Goal: Task Accomplishment & Management: Complete application form

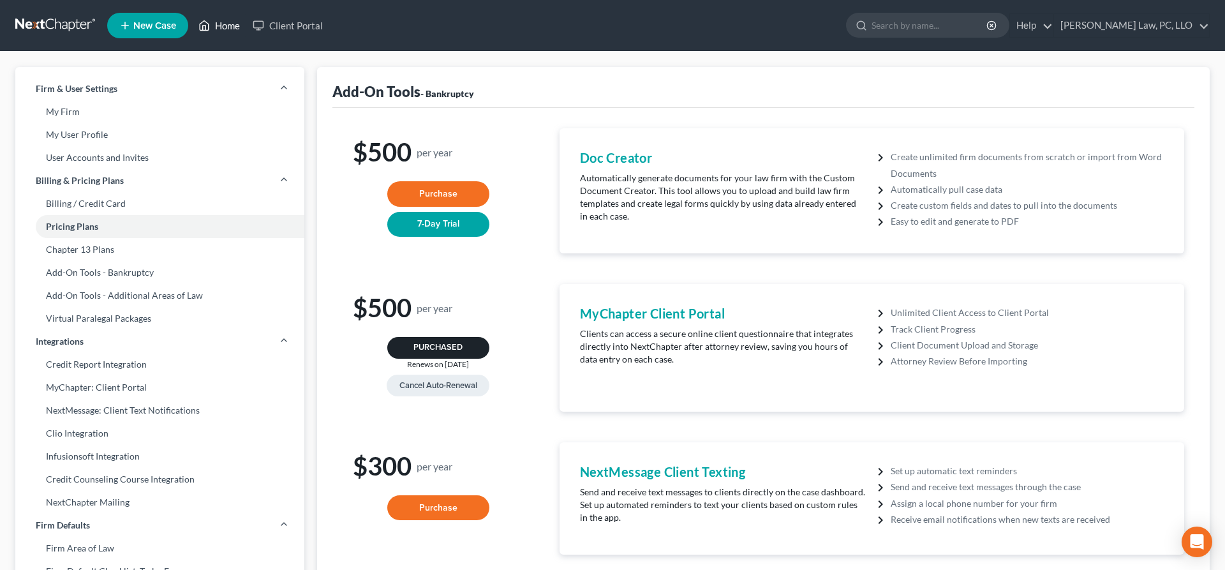
click at [218, 29] on link "Home" at bounding box center [219, 25] width 54 height 23
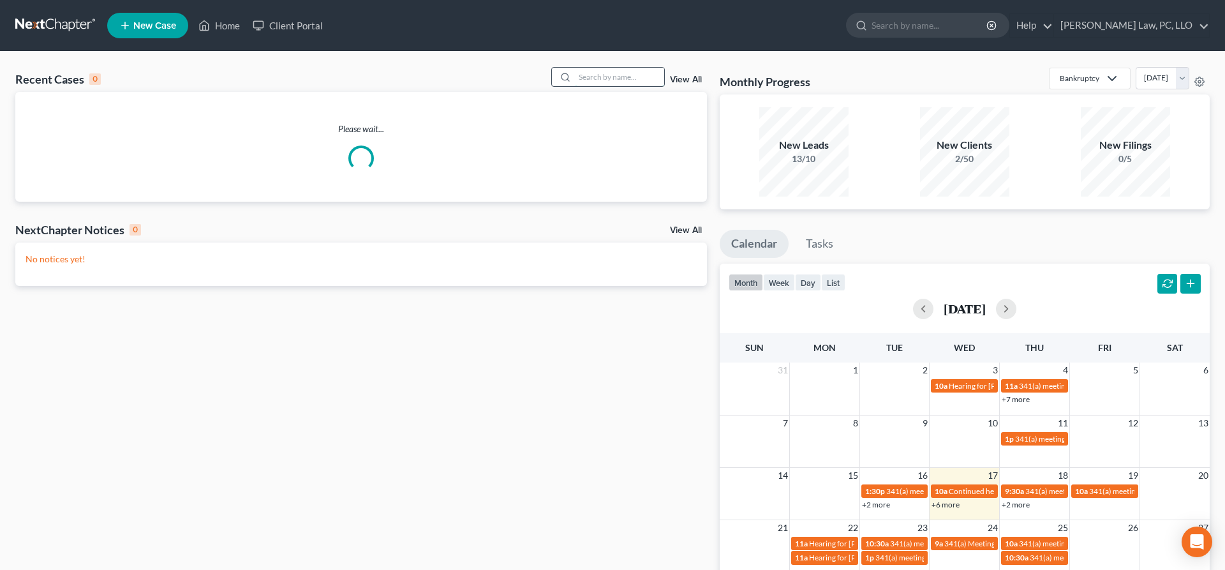
click at [594, 75] on input "search" at bounding box center [619, 77] width 89 height 19
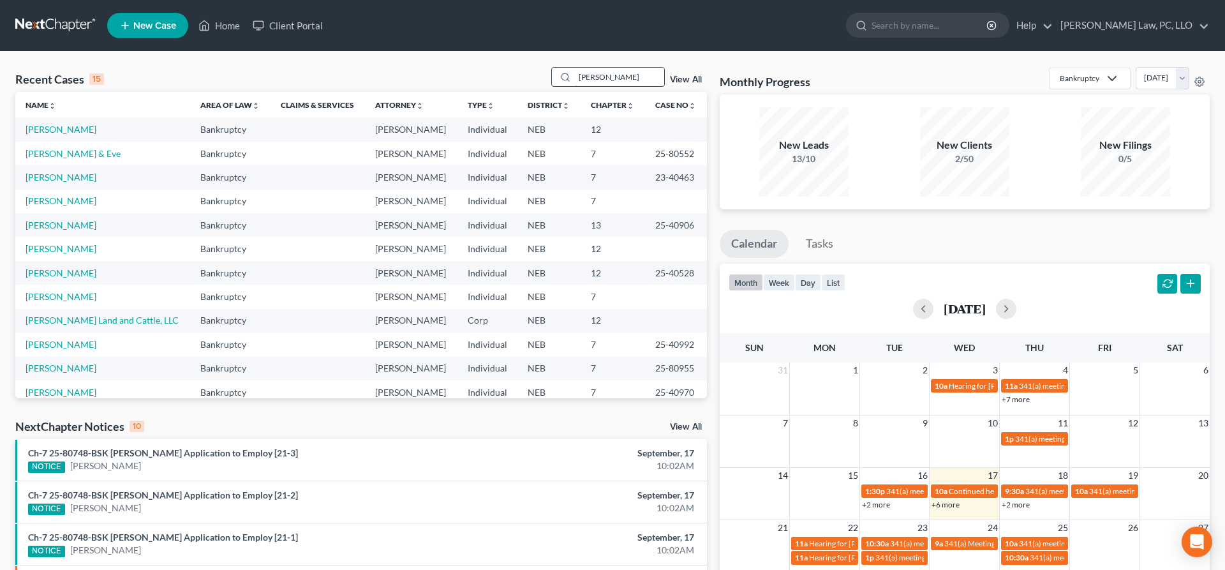
type input "[PERSON_NAME]"
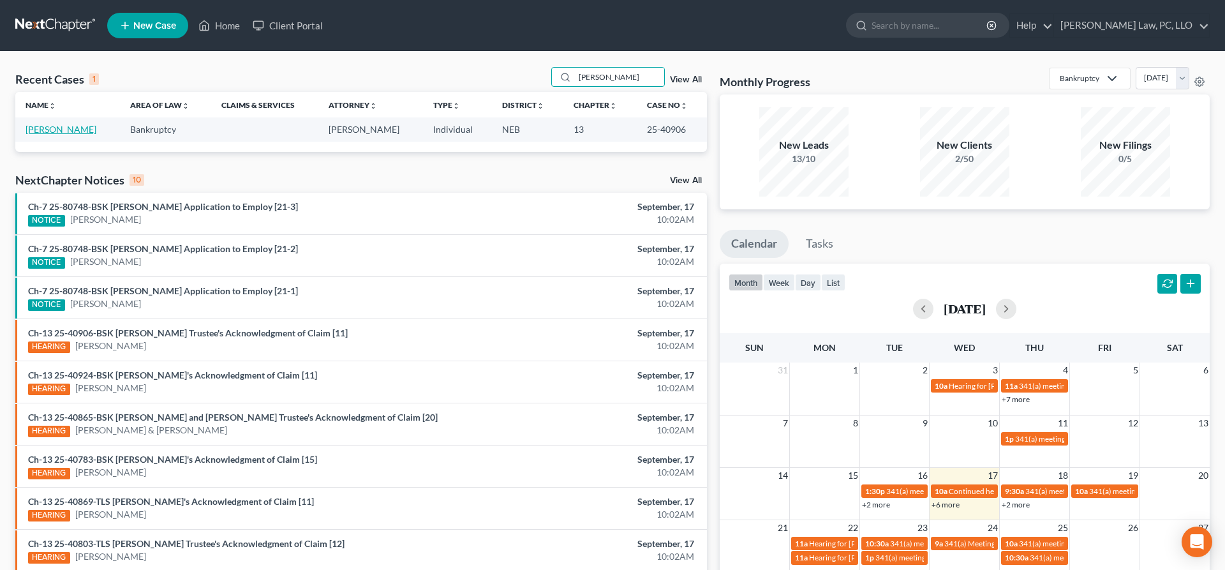
click at [60, 126] on link "[PERSON_NAME]" at bounding box center [61, 129] width 71 height 11
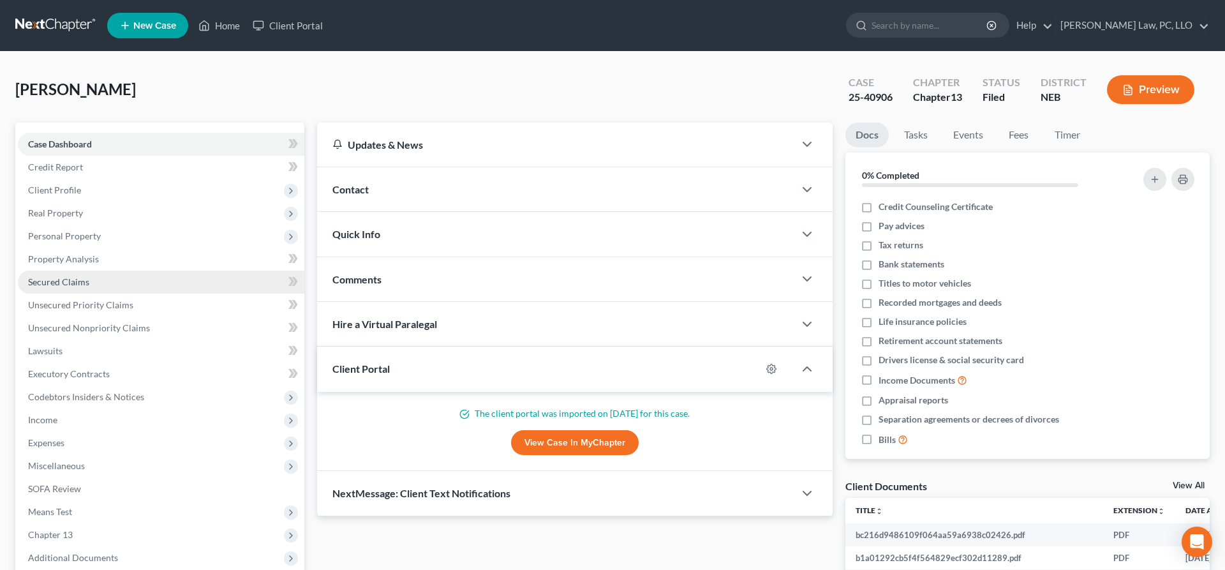
click at [91, 285] on link "Secured Claims" at bounding box center [161, 282] width 287 height 23
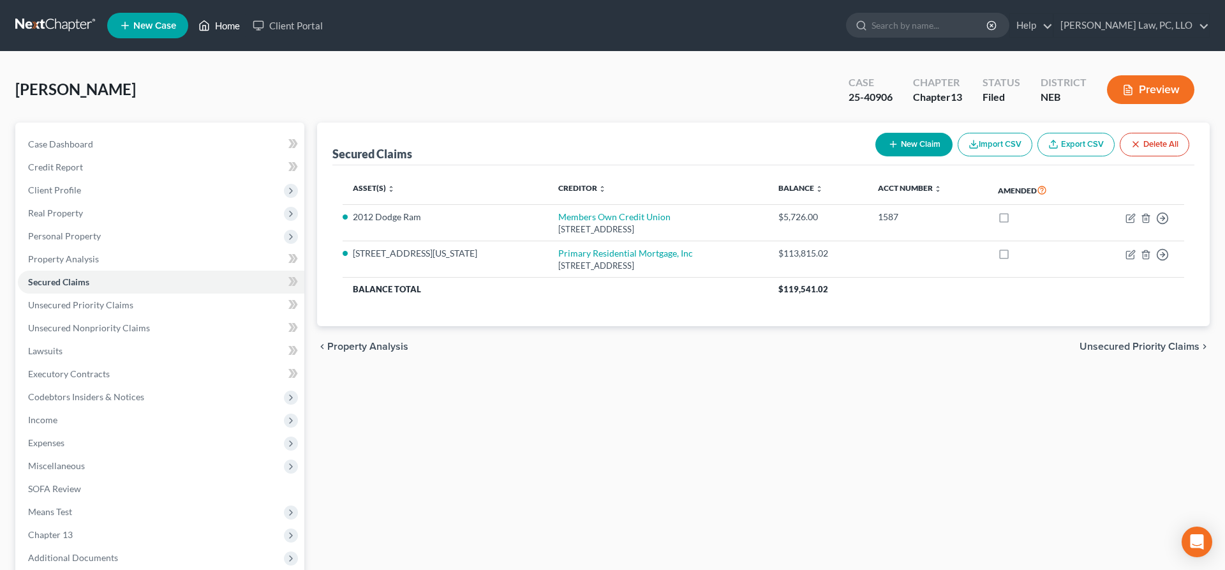
click at [236, 24] on link "Home" at bounding box center [219, 25] width 54 height 23
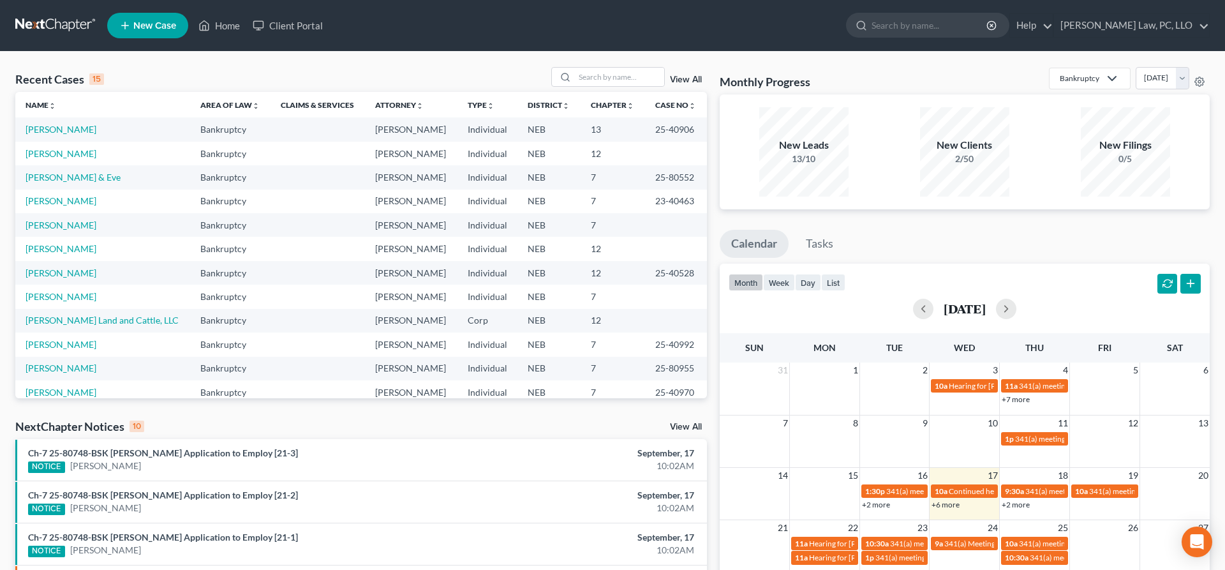
click at [160, 31] on span "New Case" at bounding box center [154, 26] width 43 height 10
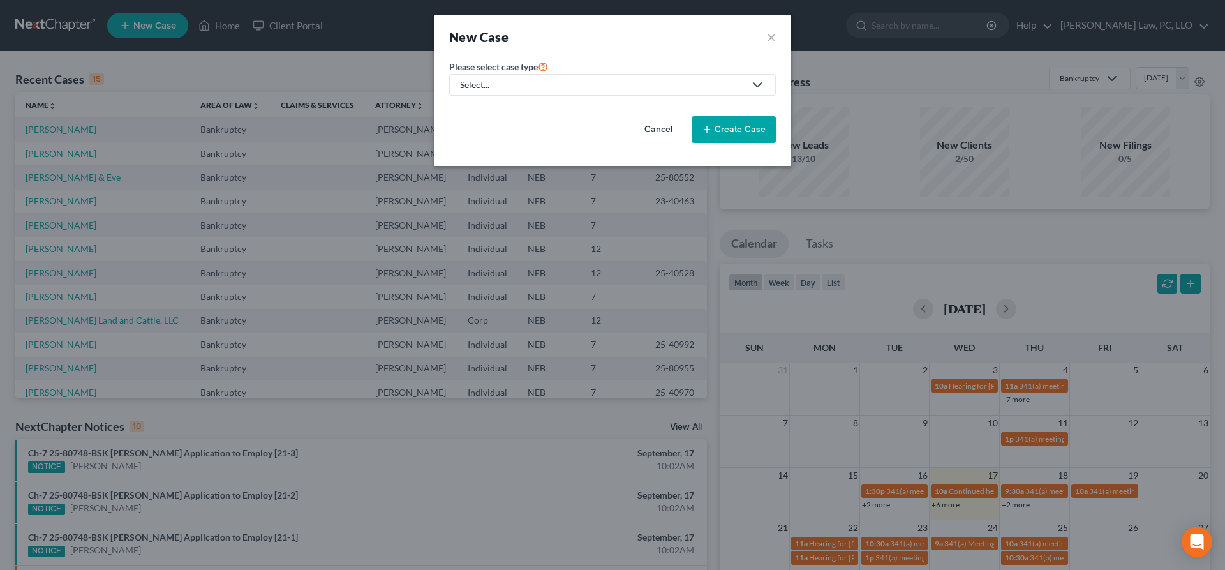
click at [486, 82] on div "Select..." at bounding box center [602, 84] width 285 height 13
click at [502, 114] on div "Bankruptcy" at bounding box center [522, 110] width 122 height 13
select select "48"
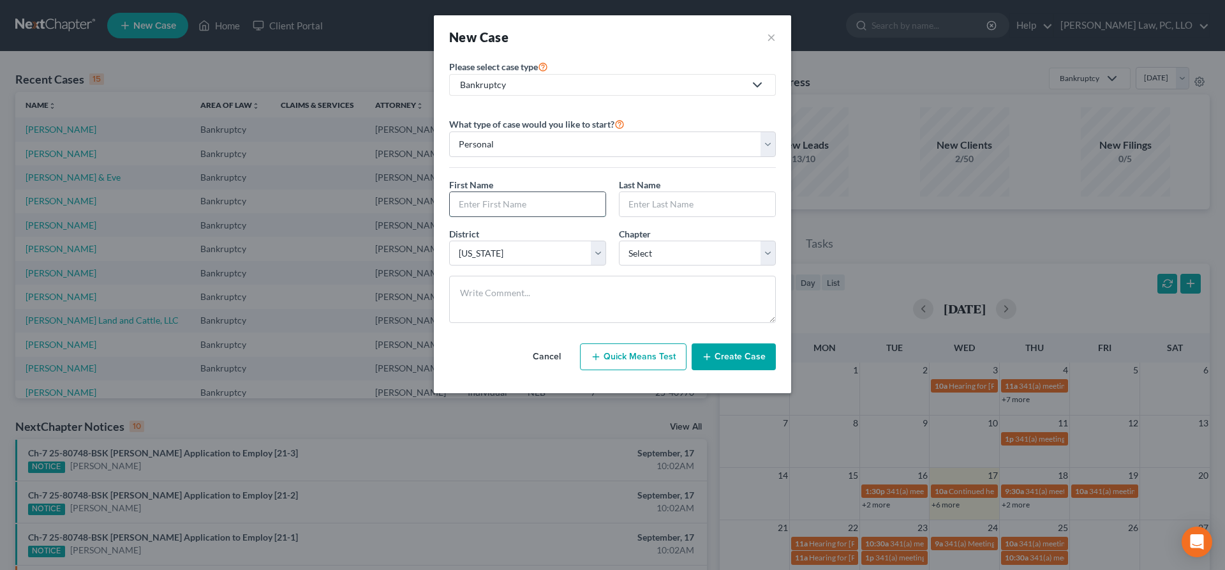
click at [551, 208] on input "text" at bounding box center [528, 204] width 156 height 24
type input "Keyhan"
type input "[PERSON_NAME]"
select select "0"
click option "7" at bounding box center [0, 0] width 0 height 0
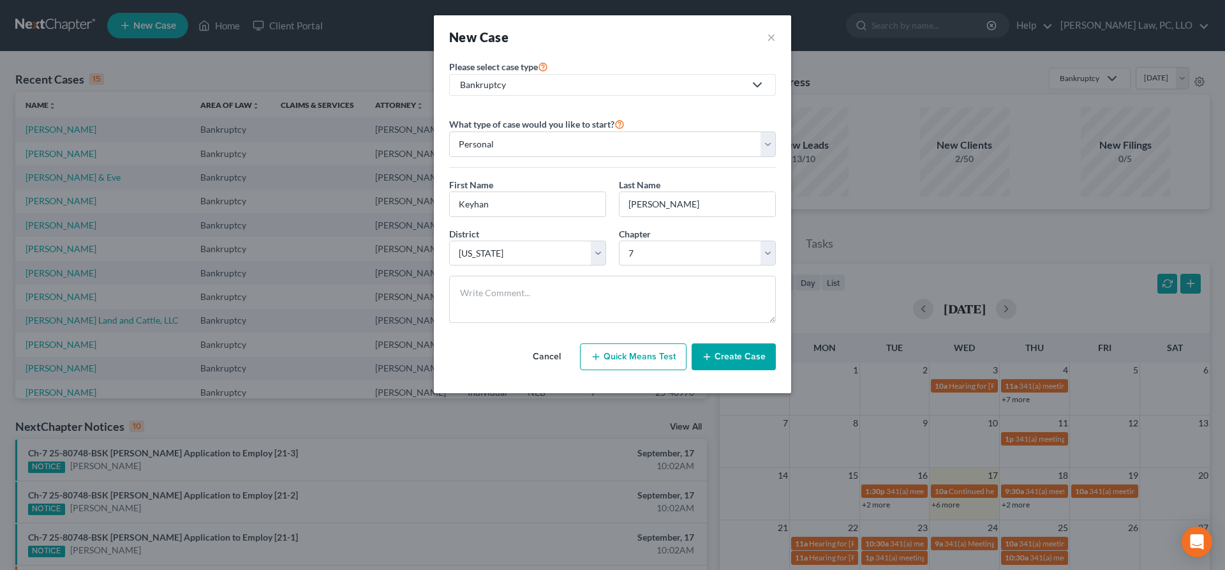
click at [749, 356] on button "Create Case" at bounding box center [734, 356] width 84 height 27
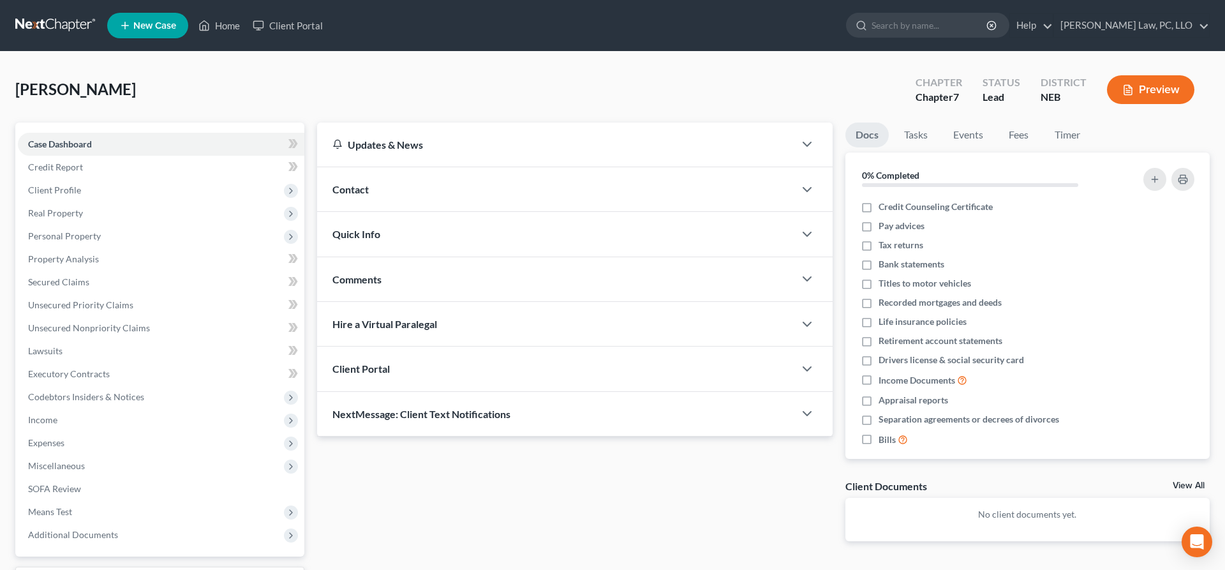
click at [461, 373] on div "Client Portal" at bounding box center [555, 369] width 477 height 44
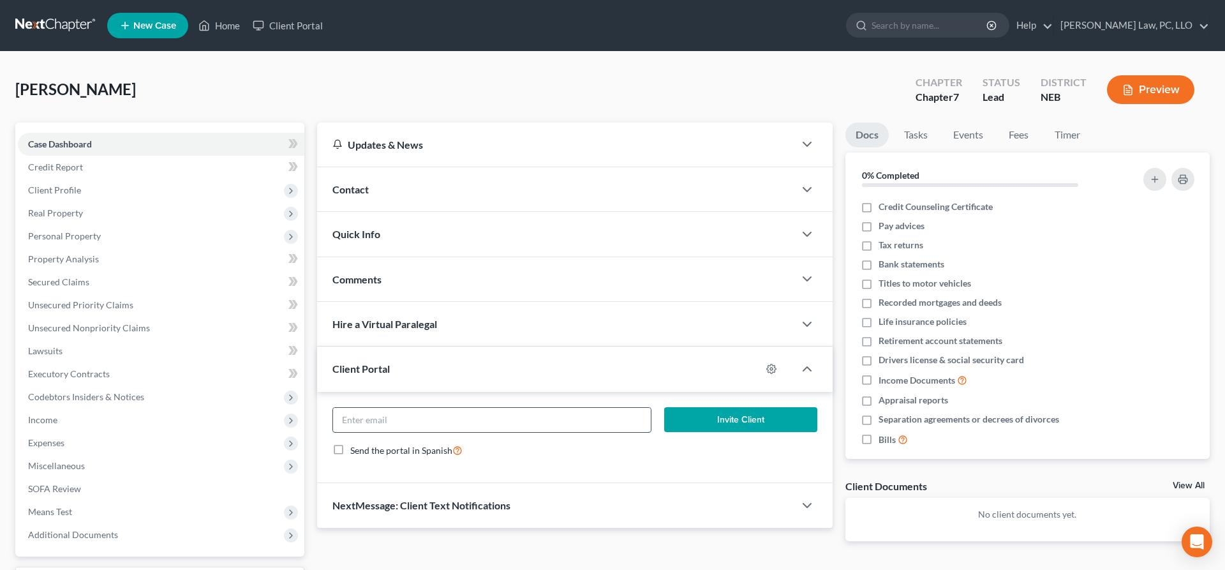
click at [482, 411] on input "email" at bounding box center [492, 420] width 318 height 24
type input "[EMAIL_ADDRESS][DOMAIN_NAME]"
click at [687, 423] on button "Invite Client" at bounding box center [740, 420] width 153 height 26
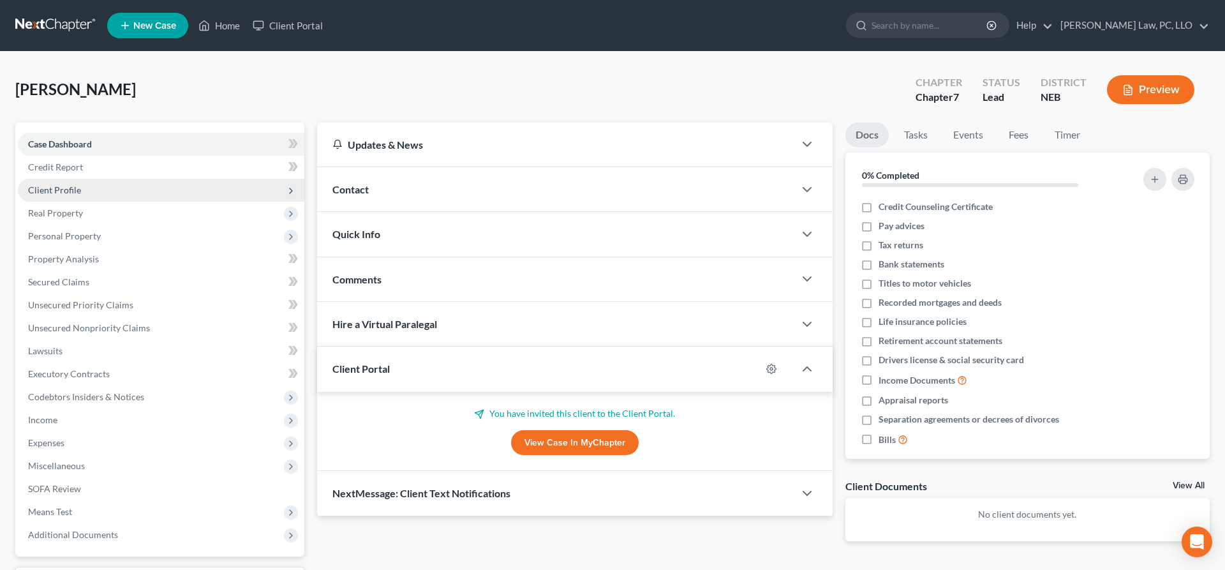
click at [76, 185] on span "Client Profile" at bounding box center [54, 189] width 53 height 11
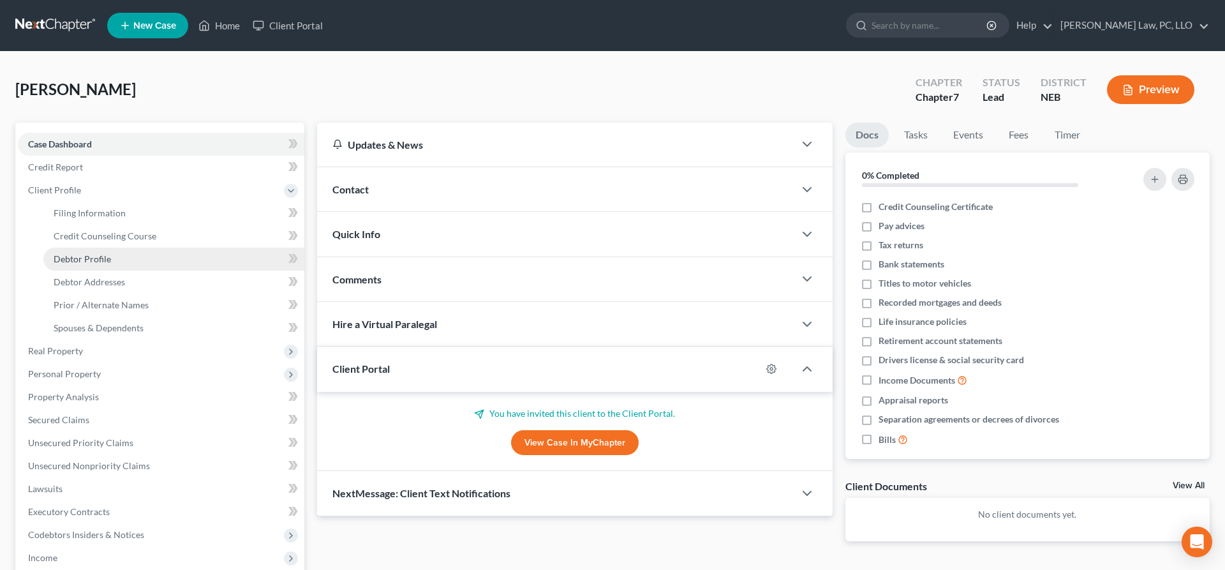
click at [119, 258] on link "Debtor Profile" at bounding box center [173, 259] width 261 height 23
select select "0"
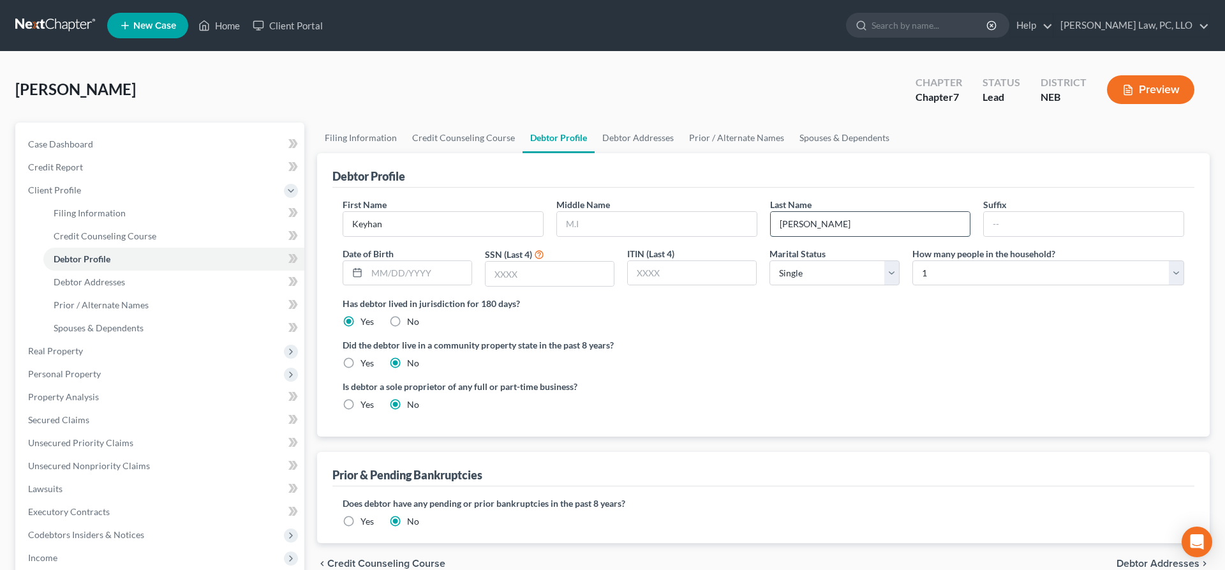
drag, startPoint x: 809, startPoint y: 225, endPoint x: 817, endPoint y: 223, distance: 8.7
click at [810, 225] on input "[PERSON_NAME]" at bounding box center [871, 224] width 200 height 24
type input "[PERSON_NAME]"
click at [218, 27] on link "Home" at bounding box center [219, 25] width 54 height 23
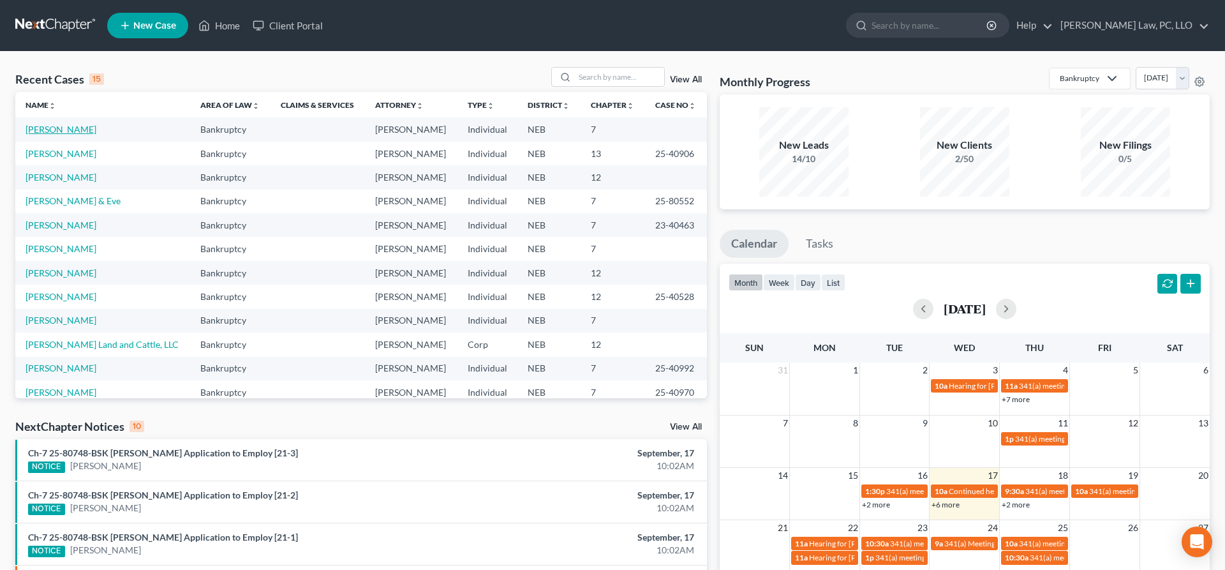
click at [64, 128] on link "[PERSON_NAME]" at bounding box center [61, 129] width 71 height 11
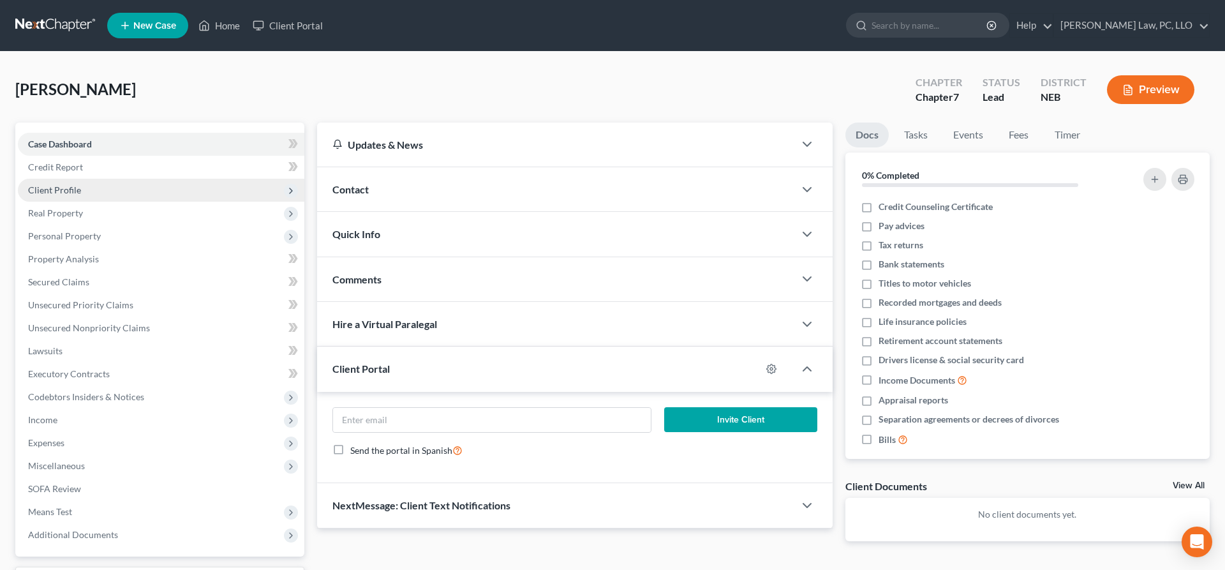
click at [104, 188] on span "Client Profile" at bounding box center [161, 190] width 287 height 23
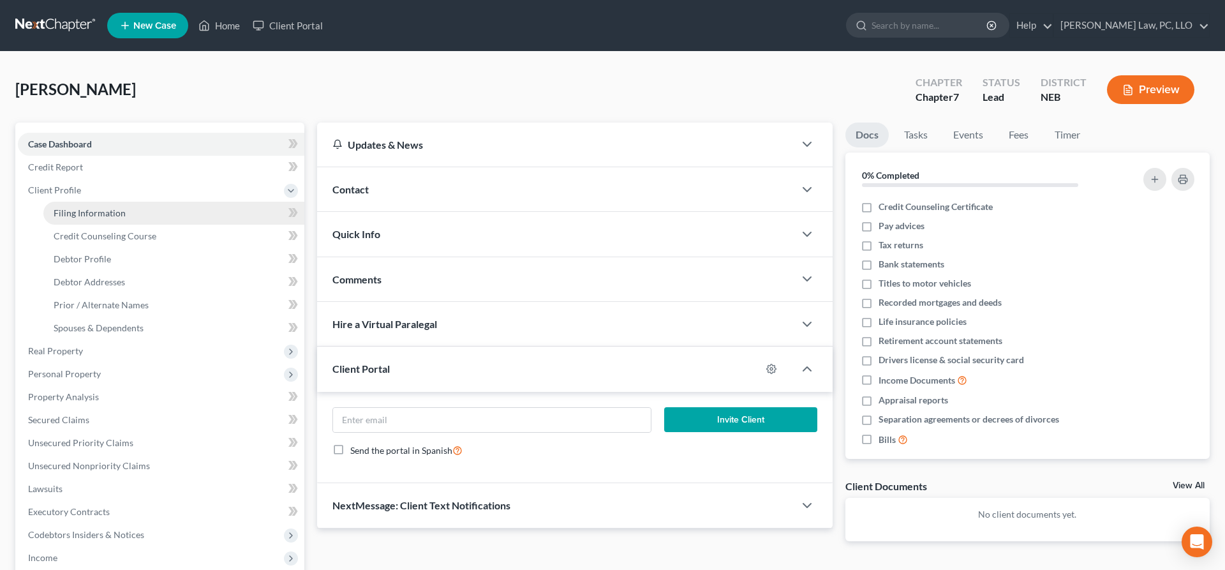
click at [137, 216] on link "Filing Information" at bounding box center [173, 213] width 261 height 23
select select "1"
select select "0"
select select "48"
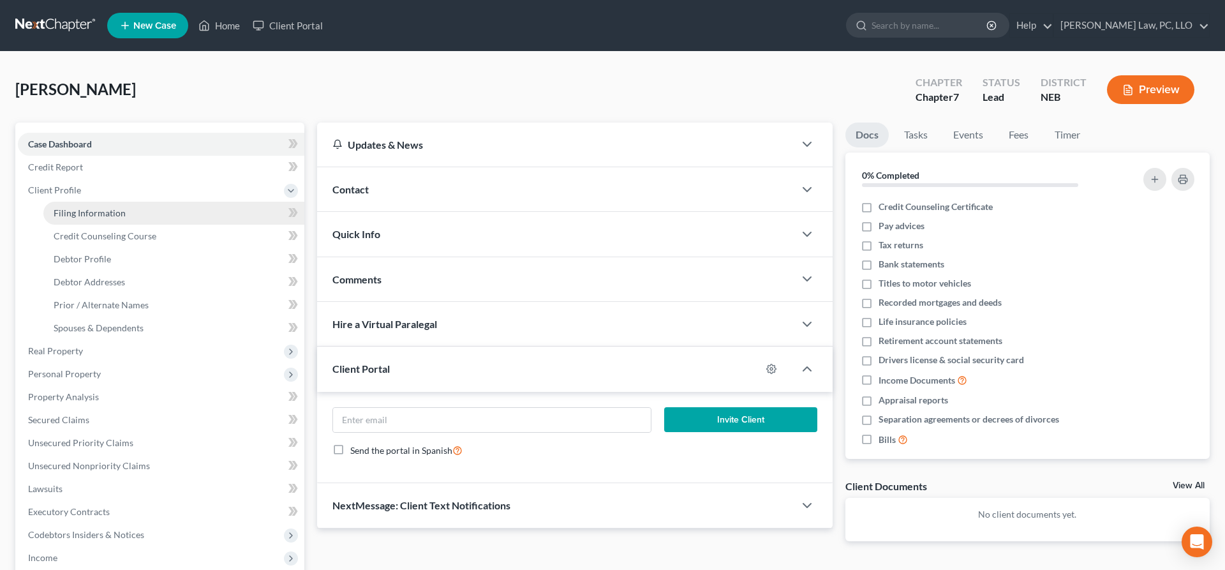
select select "30"
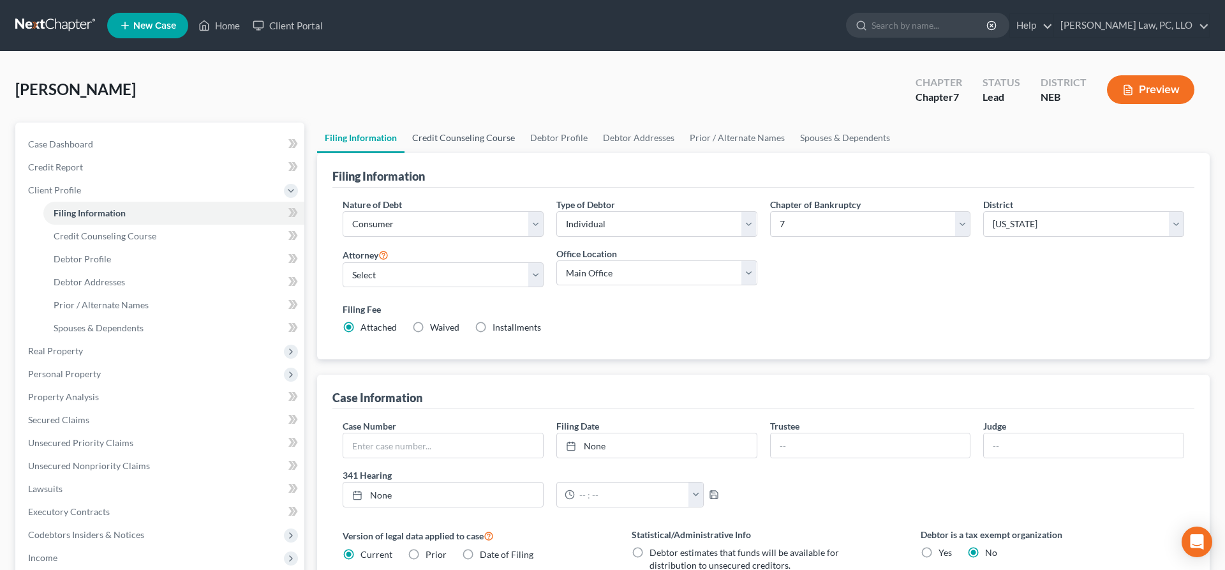
click at [467, 134] on link "Credit Counseling Course" at bounding box center [464, 138] width 118 height 31
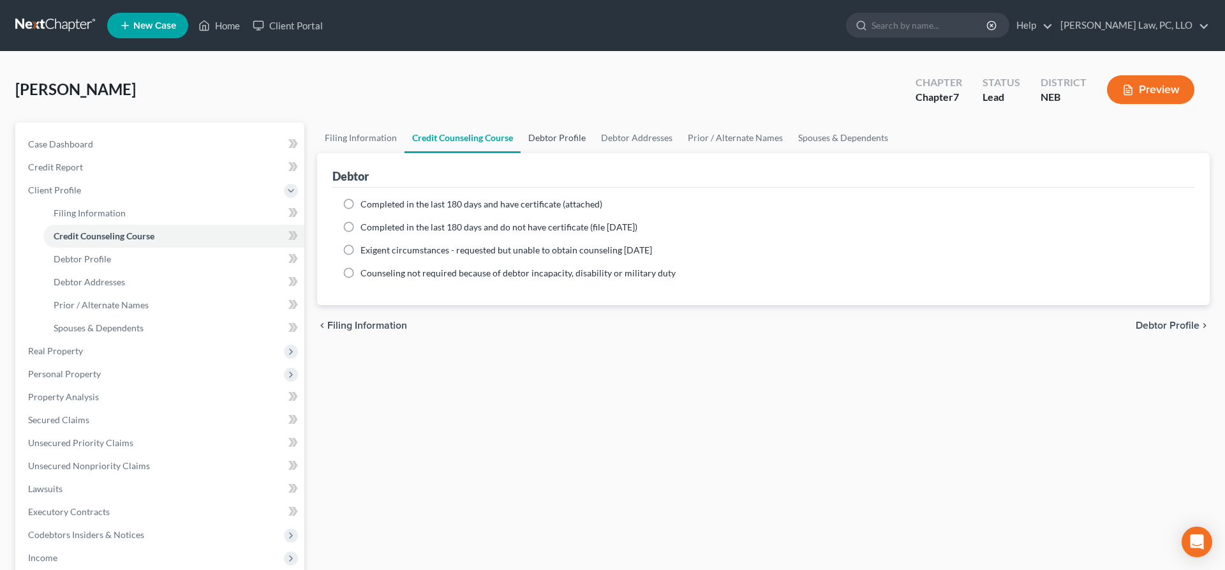
click at [556, 137] on link "Debtor Profile" at bounding box center [557, 138] width 73 height 31
select select "0"
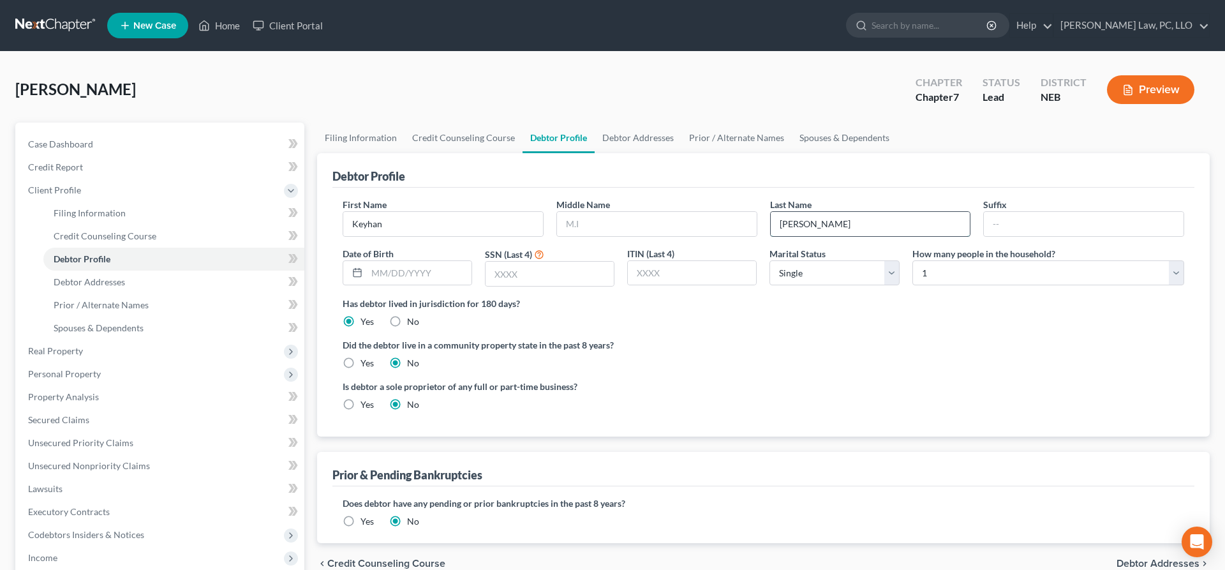
click at [803, 220] on input "[PERSON_NAME]" at bounding box center [871, 224] width 200 height 24
type input "[PERSON_NAME]"
click at [202, 22] on icon at bounding box center [203, 25] width 11 height 15
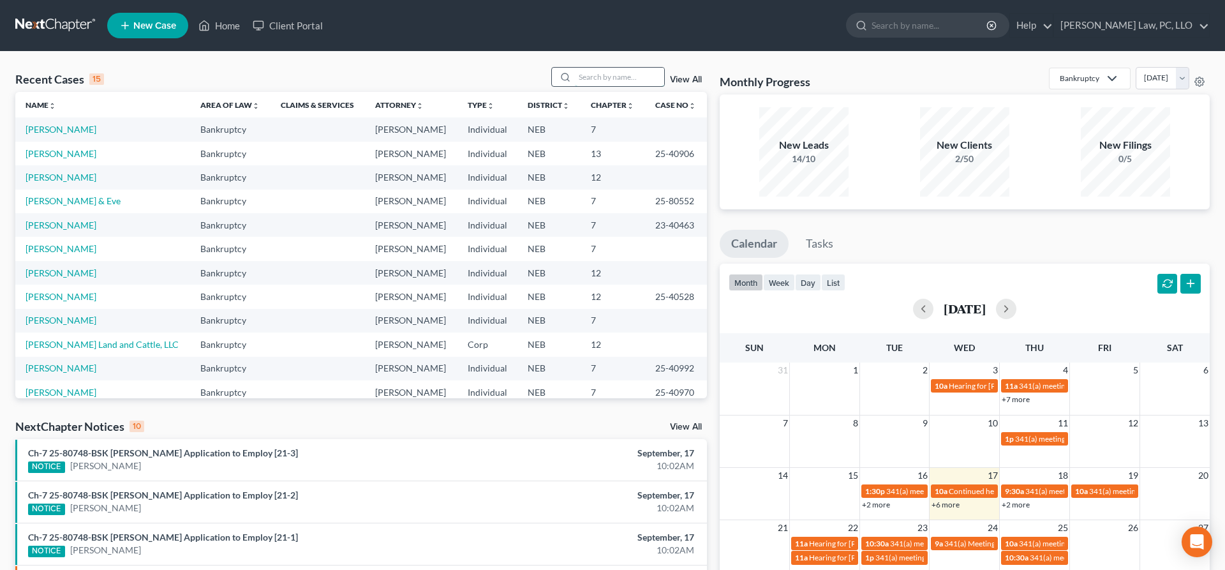
click at [602, 80] on input "search" at bounding box center [619, 77] width 89 height 19
type input "[PERSON_NAME]"
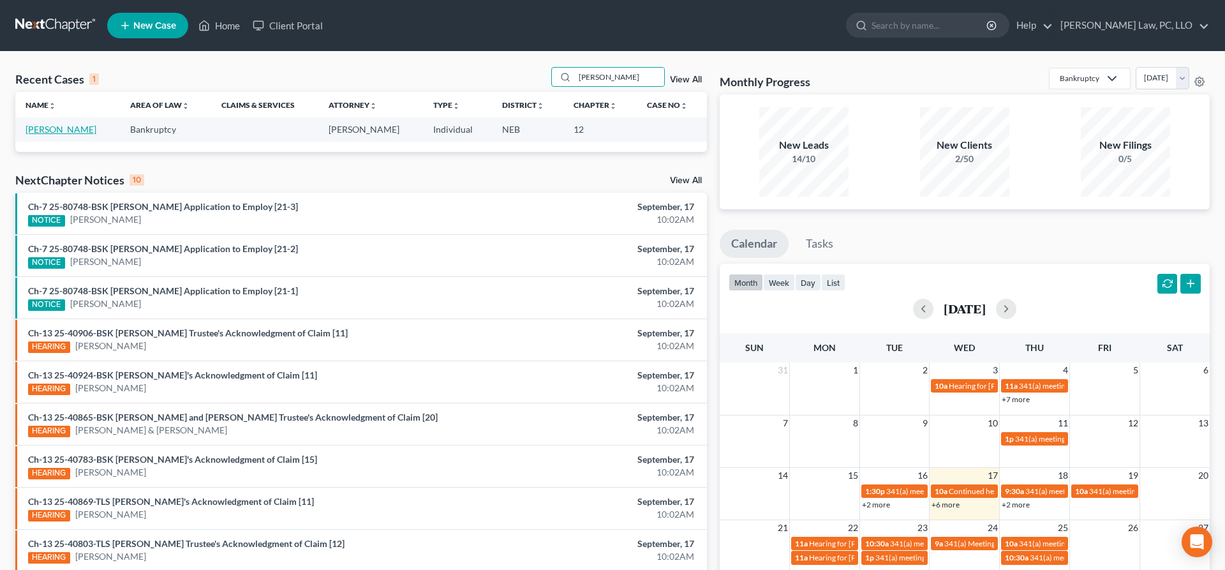
click at [59, 126] on link "[PERSON_NAME]" at bounding box center [61, 129] width 71 height 11
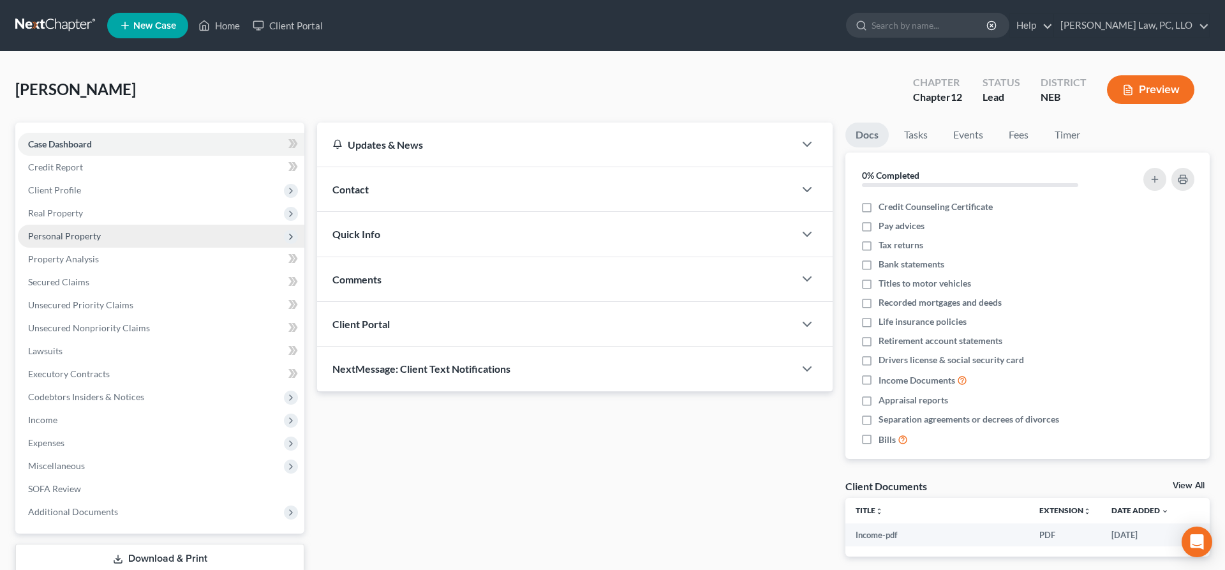
click at [86, 234] on span "Personal Property" at bounding box center [64, 235] width 73 height 11
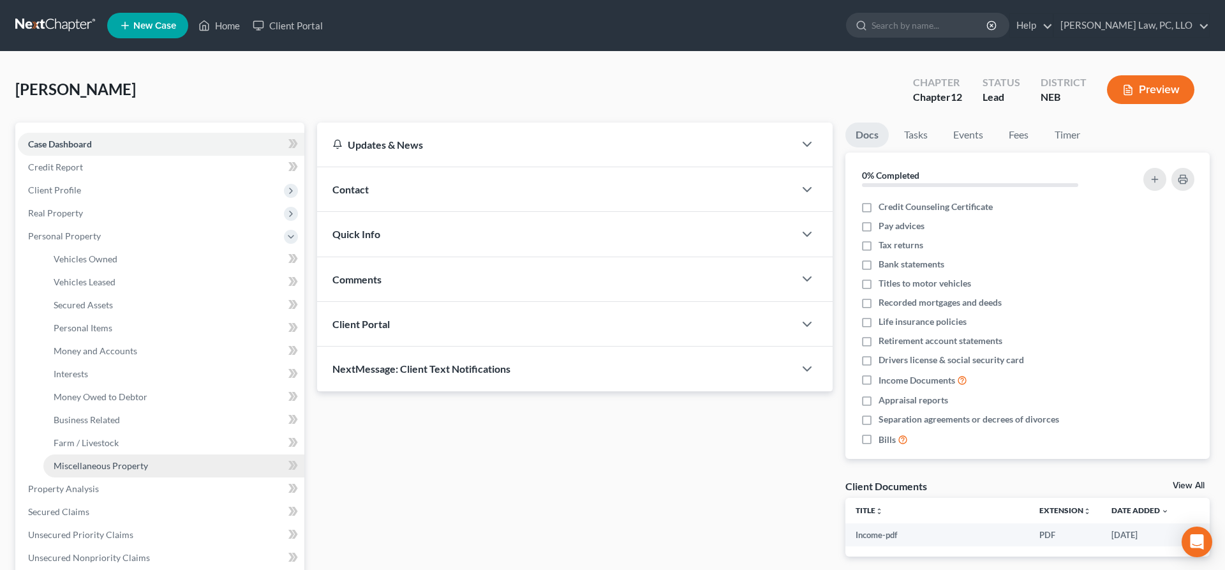
click at [111, 462] on span "Miscellaneous Property" at bounding box center [101, 465] width 94 height 11
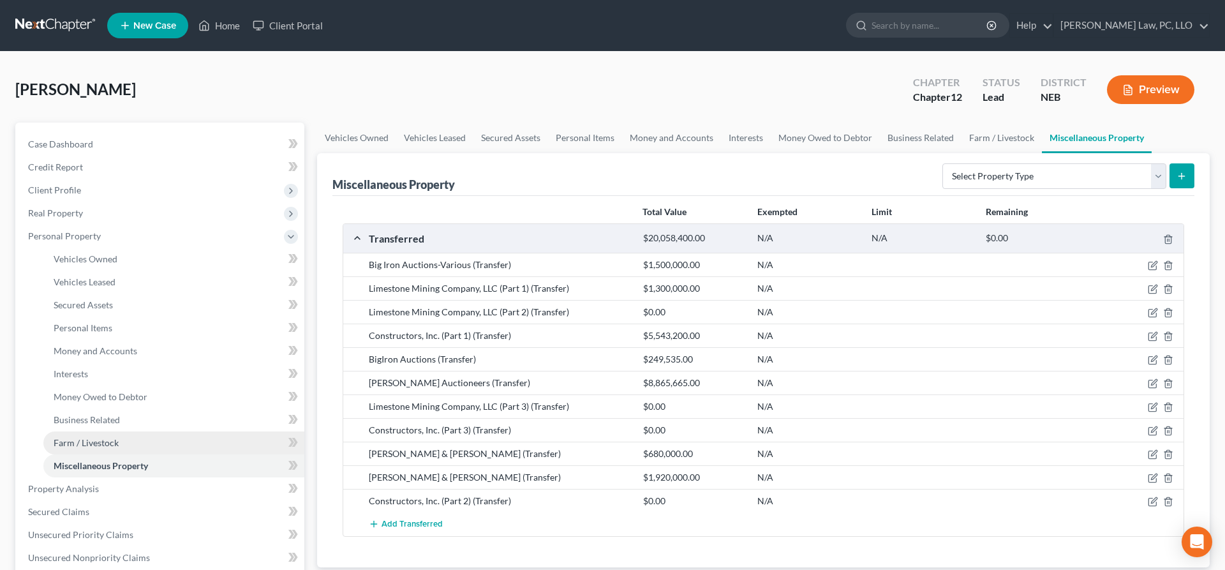
click at [111, 449] on link "Farm / Livestock" at bounding box center [173, 442] width 261 height 23
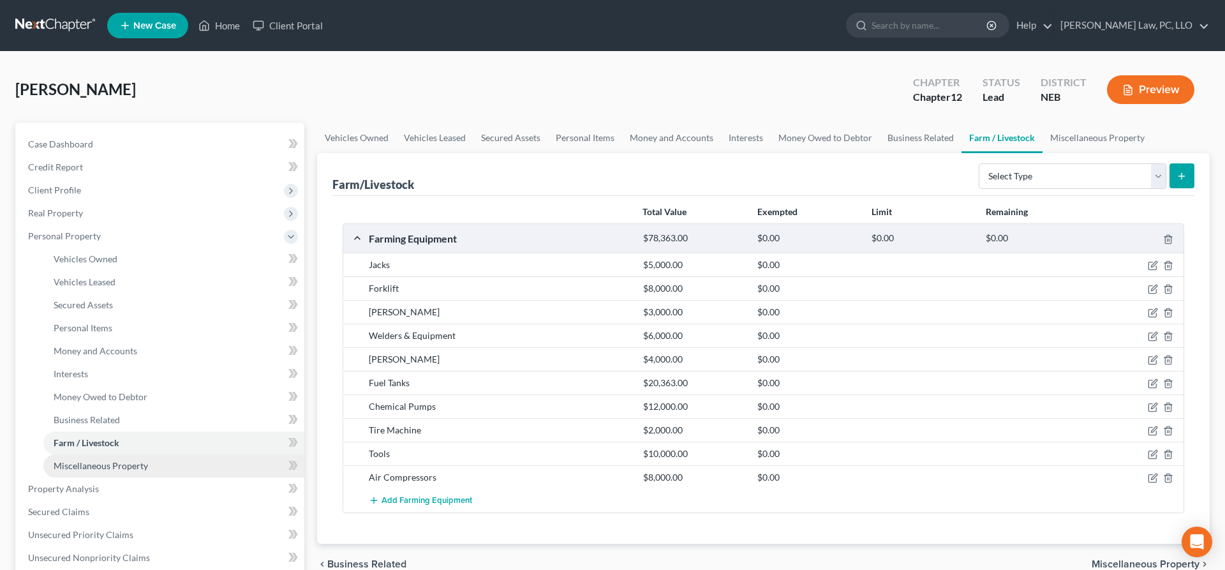
click at [121, 460] on span "Miscellaneous Property" at bounding box center [101, 465] width 94 height 11
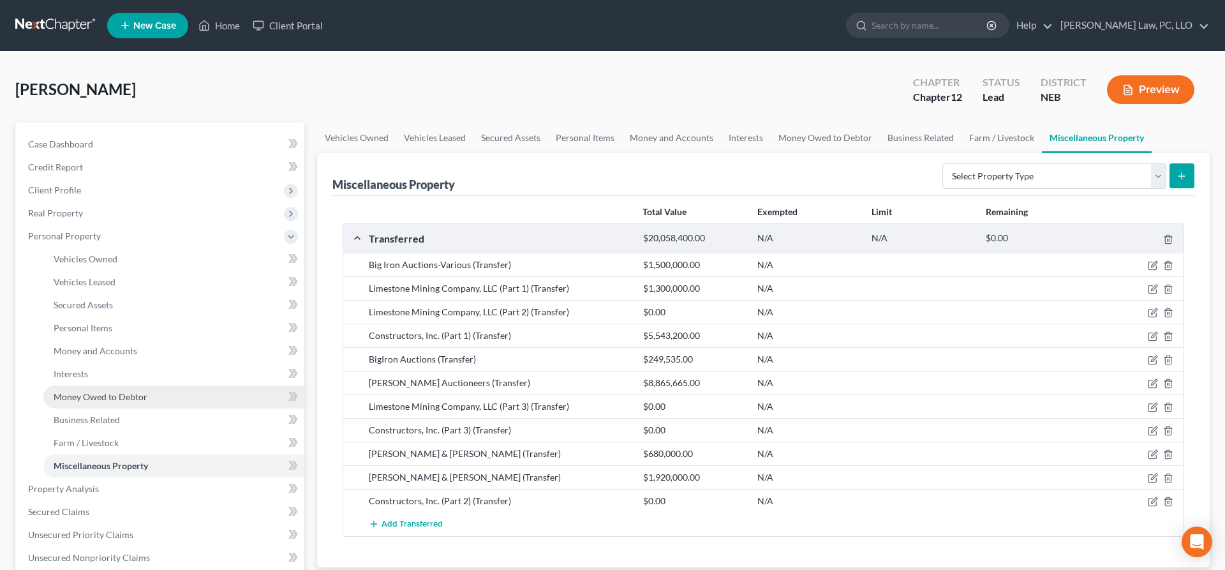
click at [114, 398] on span "Money Owed to Debtor" at bounding box center [101, 396] width 94 height 11
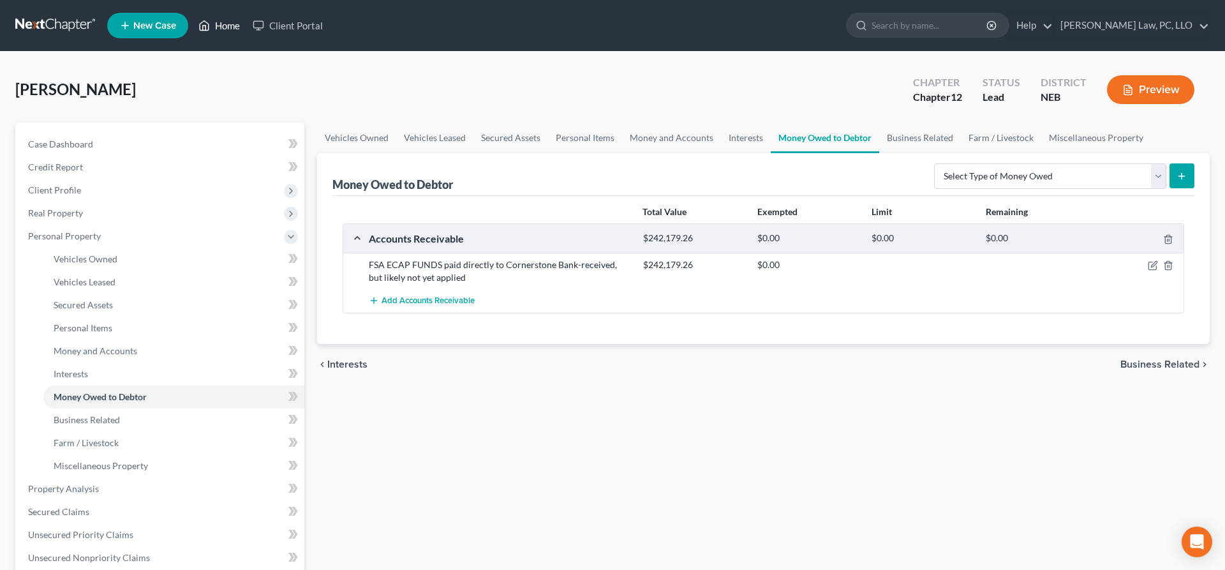
click at [216, 34] on link "Home" at bounding box center [219, 25] width 54 height 23
